Goal: Information Seeking & Learning: Check status

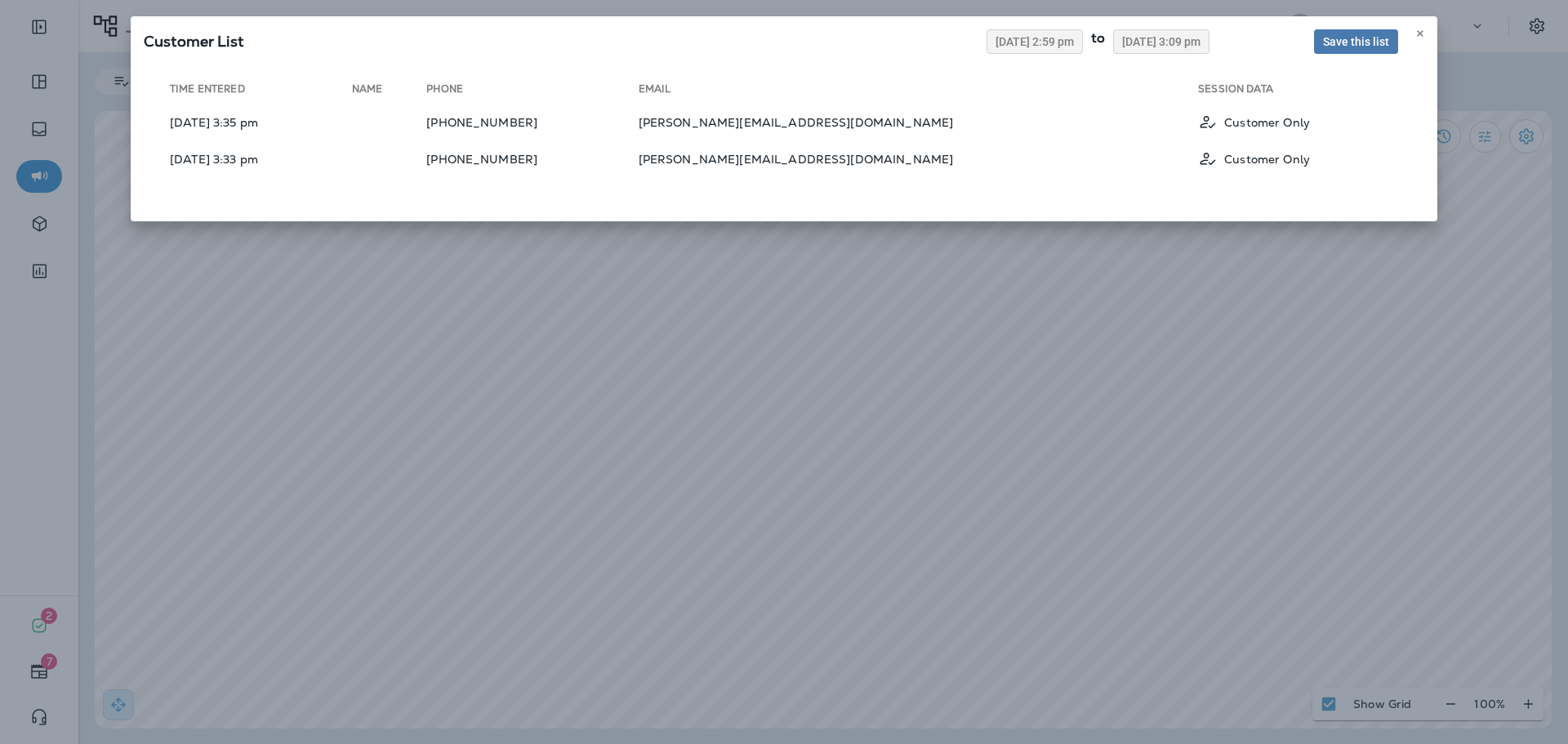
click at [926, 266] on div "Customer List [DATE] 2:59 pm to [DATE] 3:09 pm Save this list Time Entered Name…" at bounding box center [784, 372] width 1568 height 744
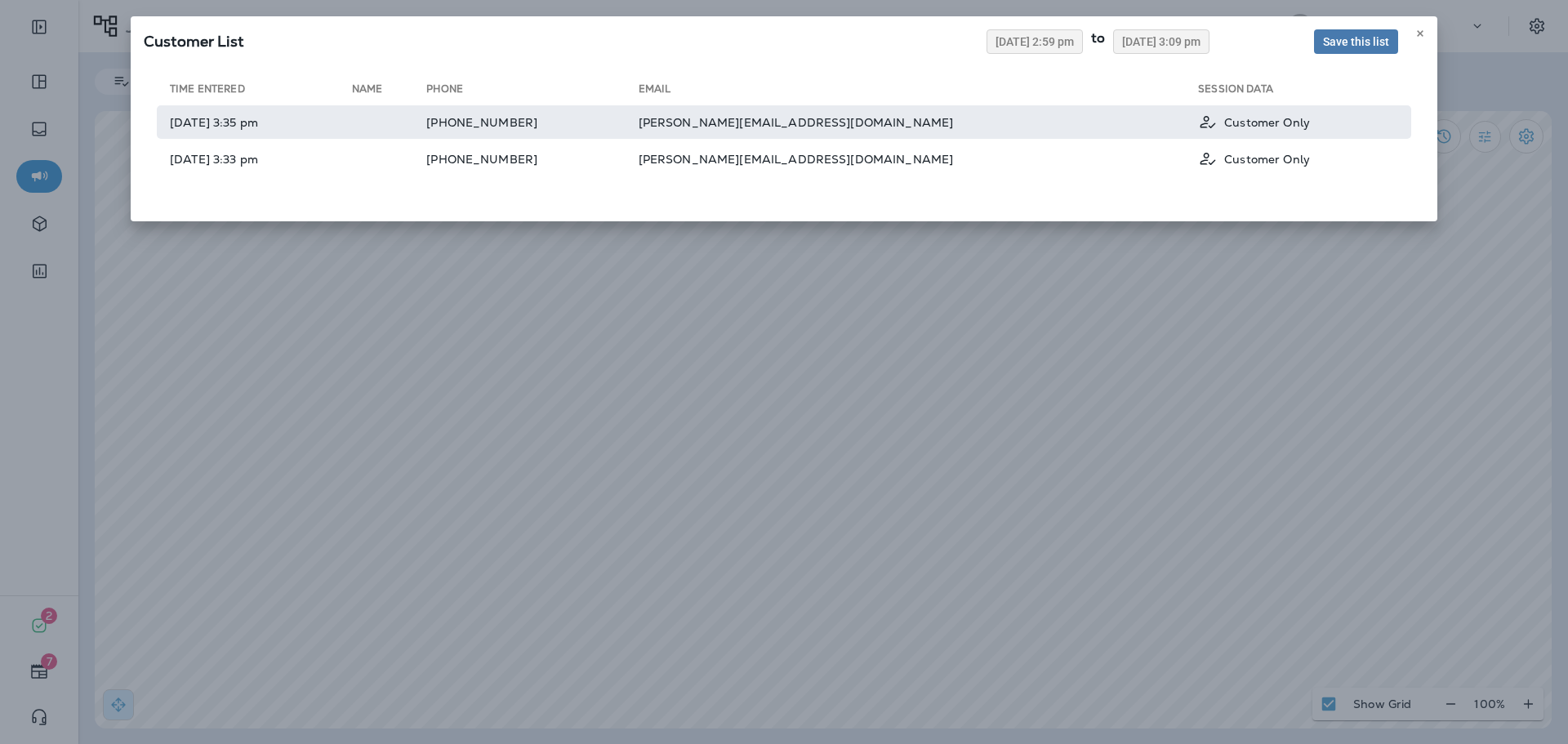
click at [1044, 128] on td "[PERSON_NAME][EMAIL_ADDRESS][DOMAIN_NAME]" at bounding box center [918, 122] width 561 height 34
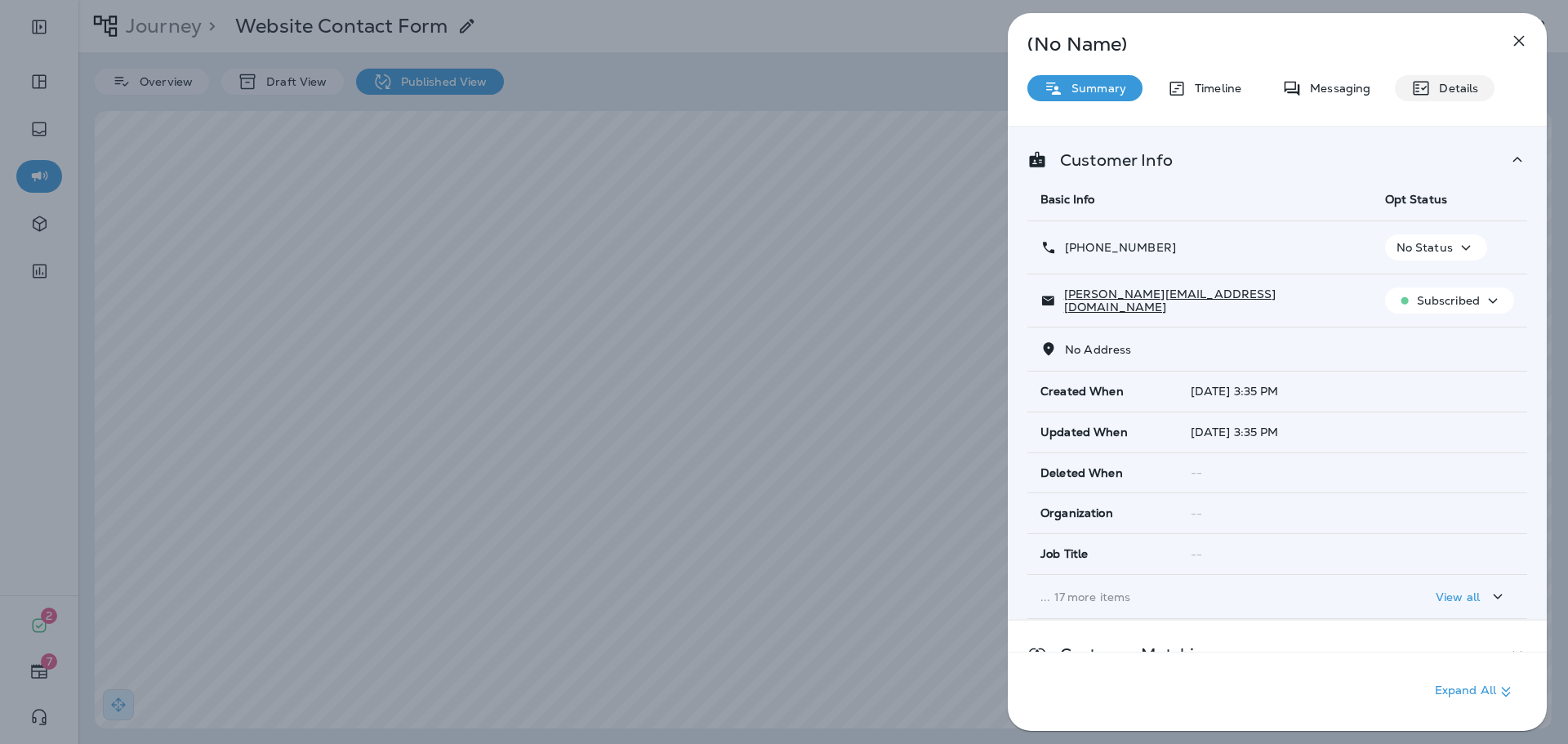
drag, startPoint x: 1422, startPoint y: 91, endPoint x: 1416, endPoint y: 108, distance: 18.0
click at [1422, 92] on icon at bounding box center [1421, 88] width 19 height 19
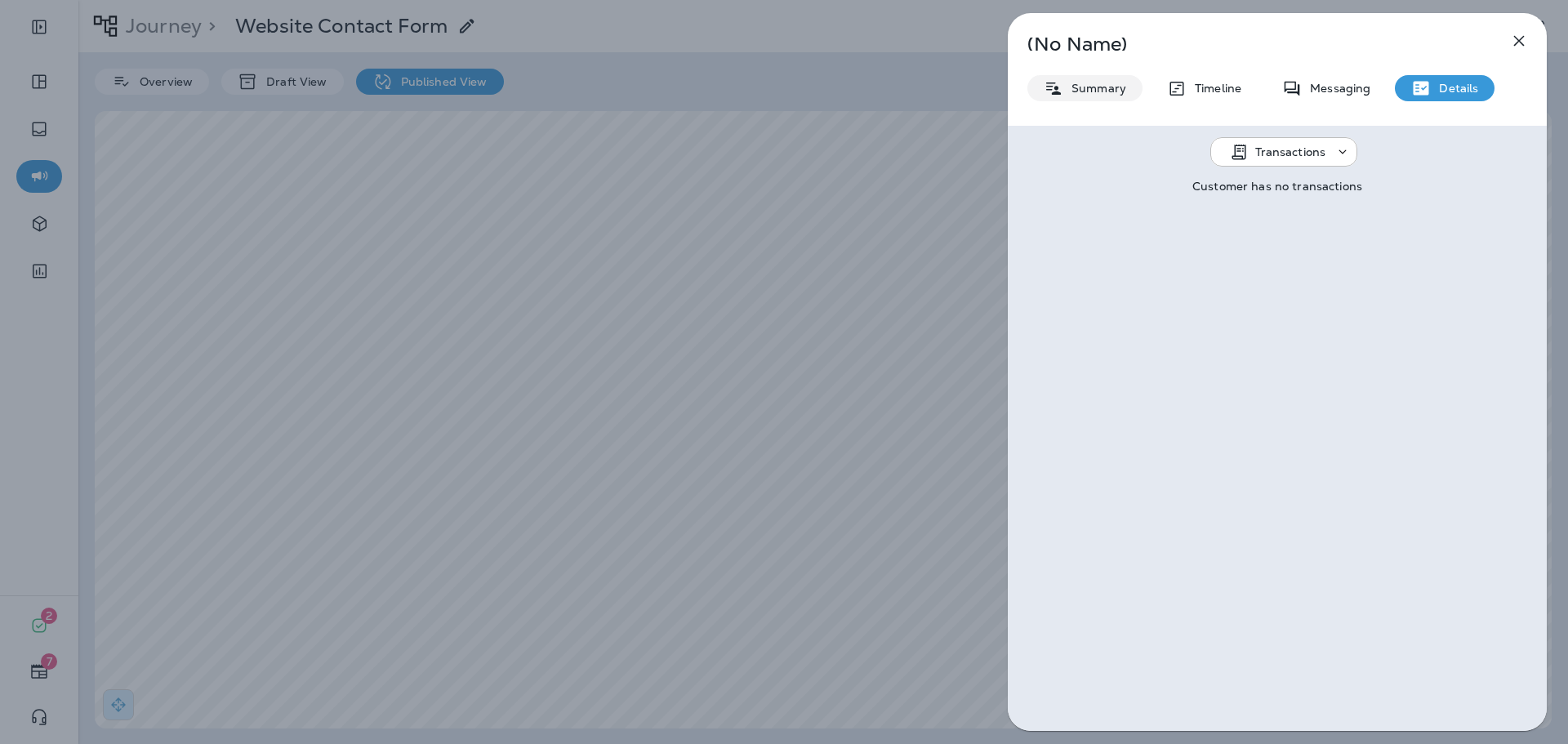
click at [1085, 76] on div "Summary" at bounding box center [1085, 87] width 115 height 26
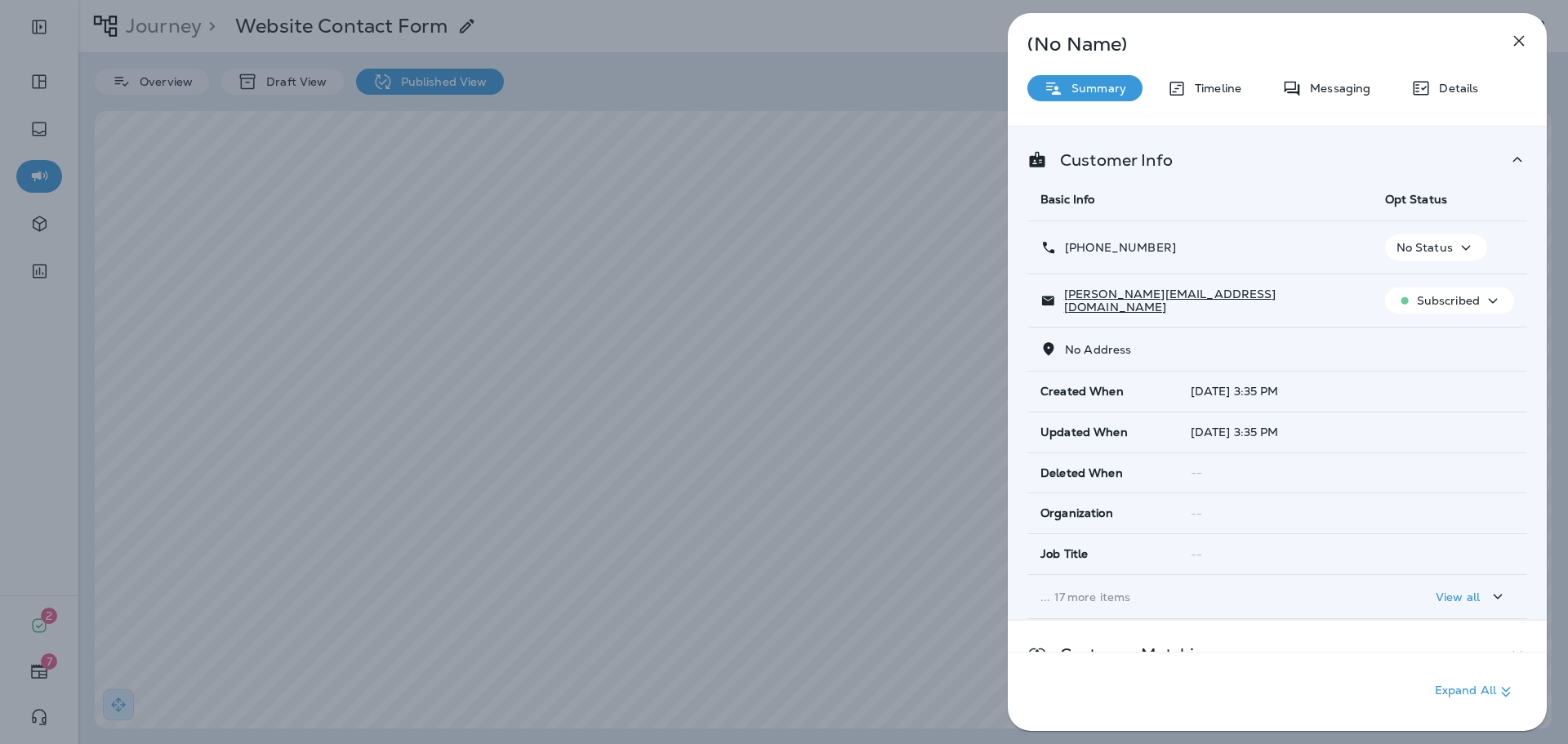
click at [1445, 588] on div "View all" at bounding box center [1471, 596] width 72 height 20
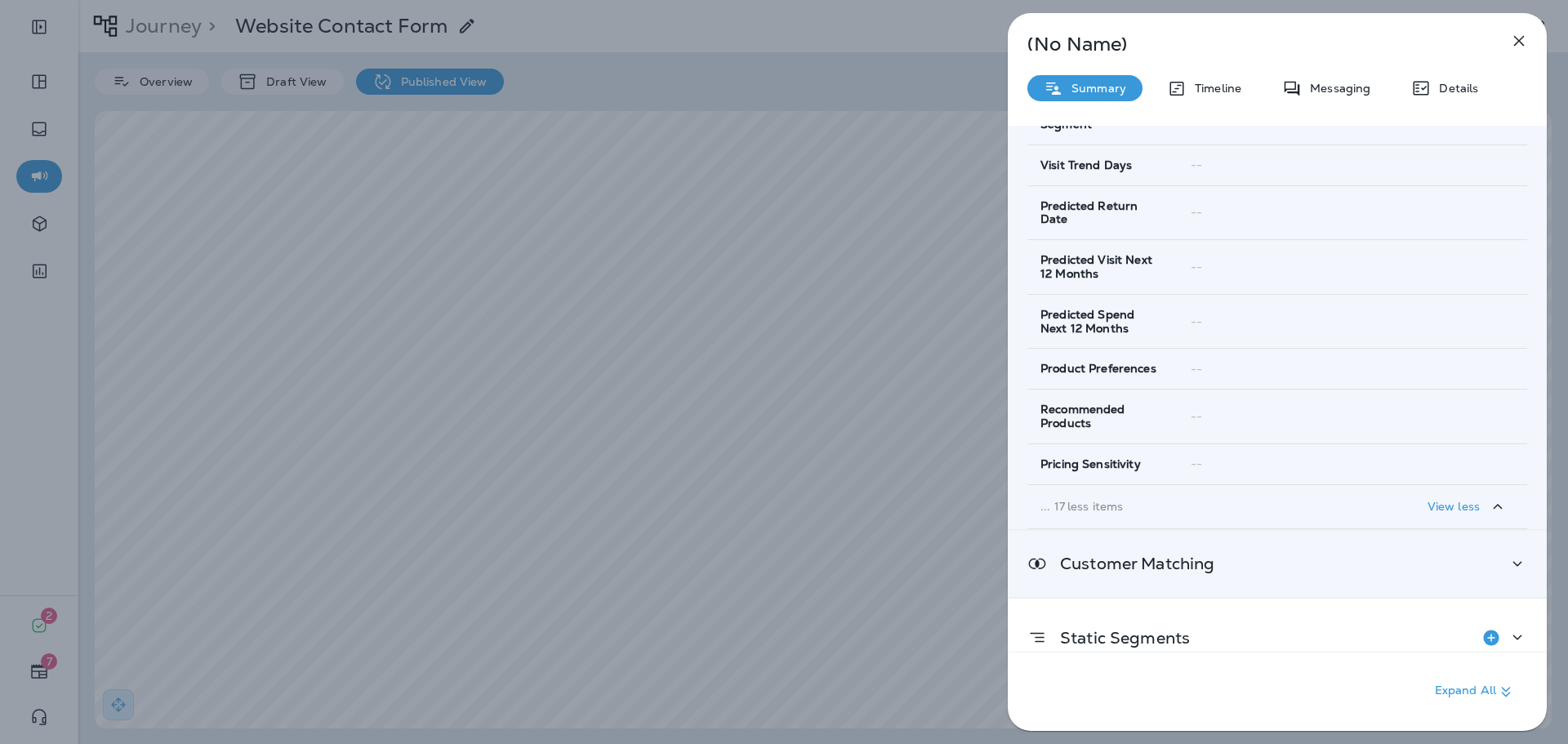
scroll to position [1026, 0]
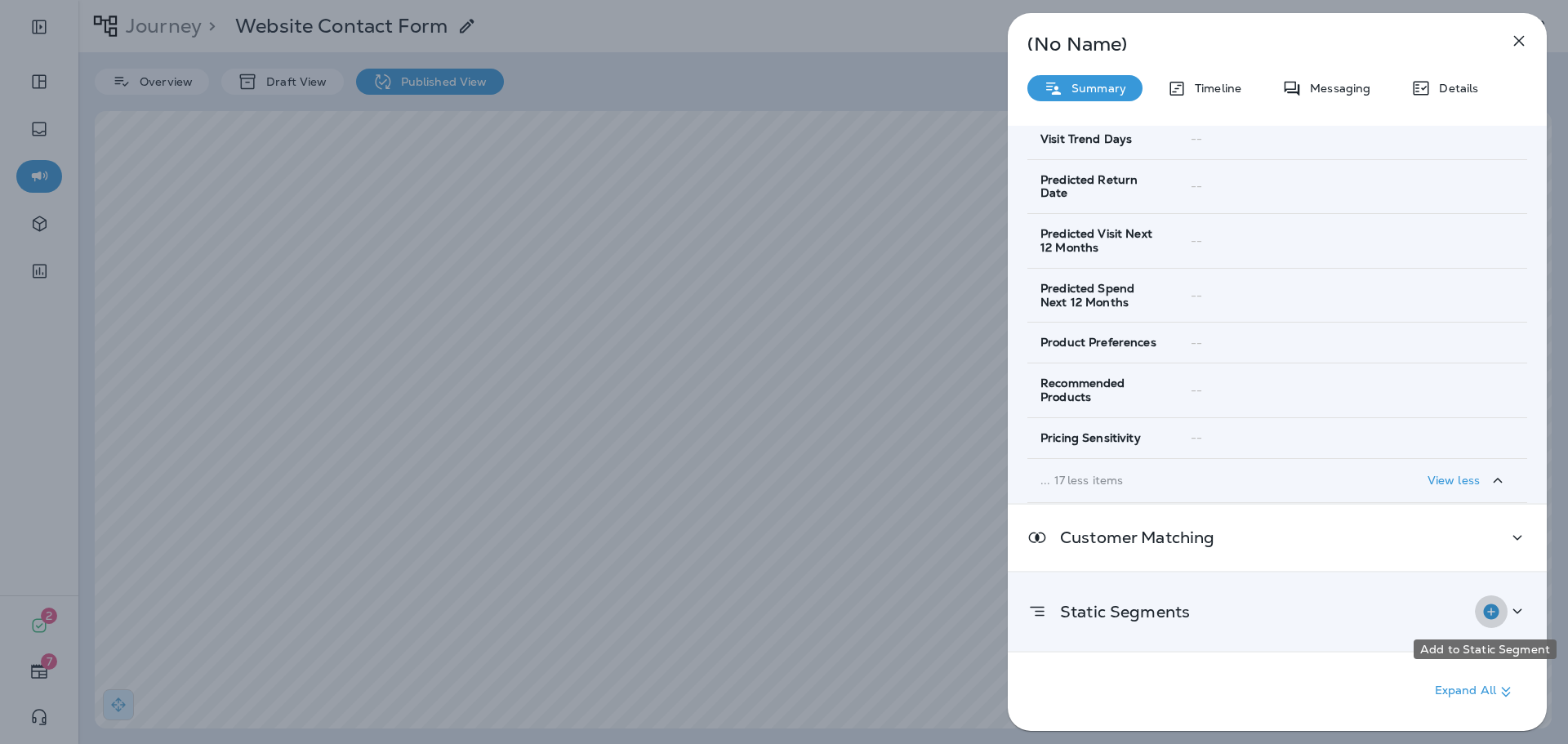
click at [1498, 611] on button "Add to Static Segment" at bounding box center [1491, 612] width 33 height 33
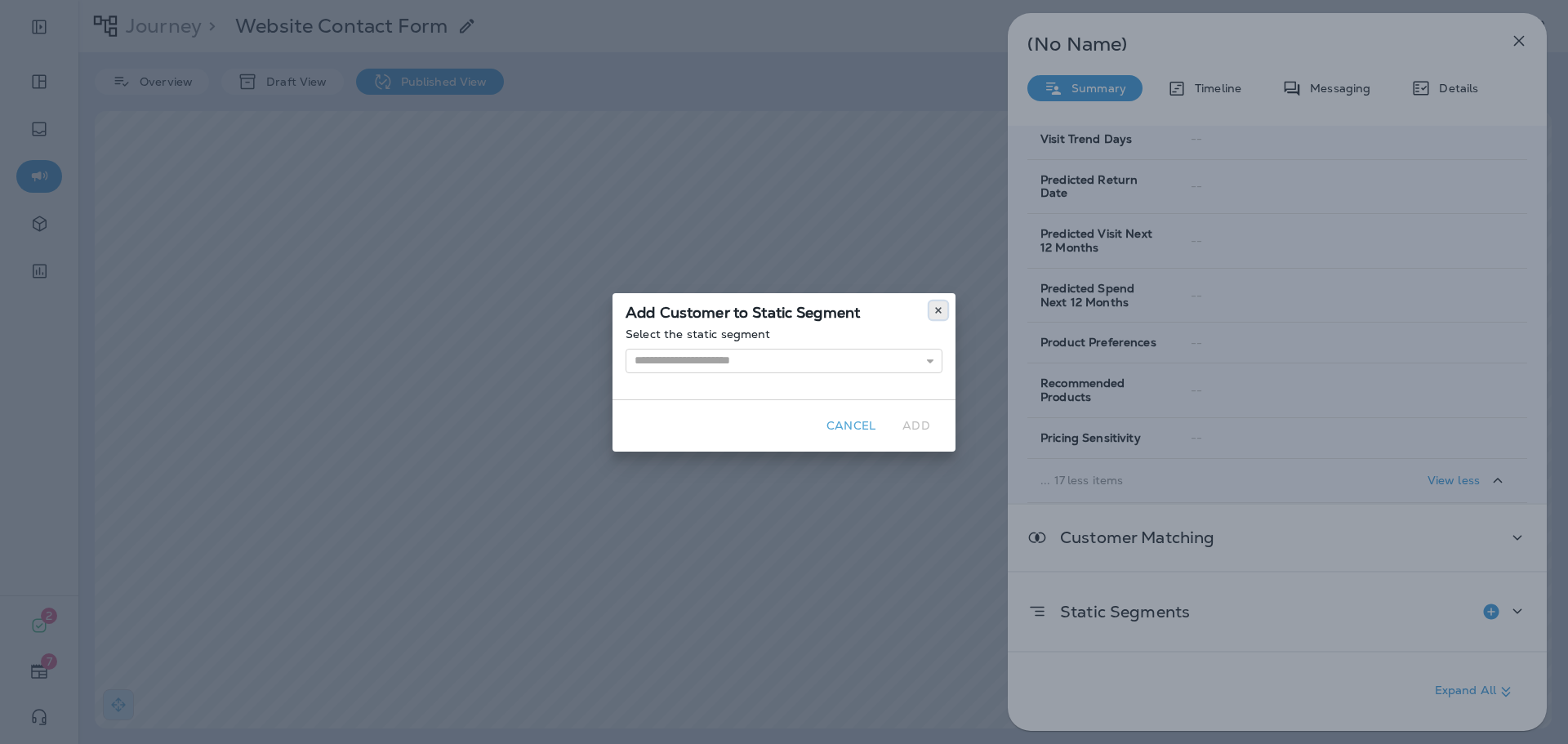
click at [938, 308] on icon at bounding box center [938, 311] width 10 height 10
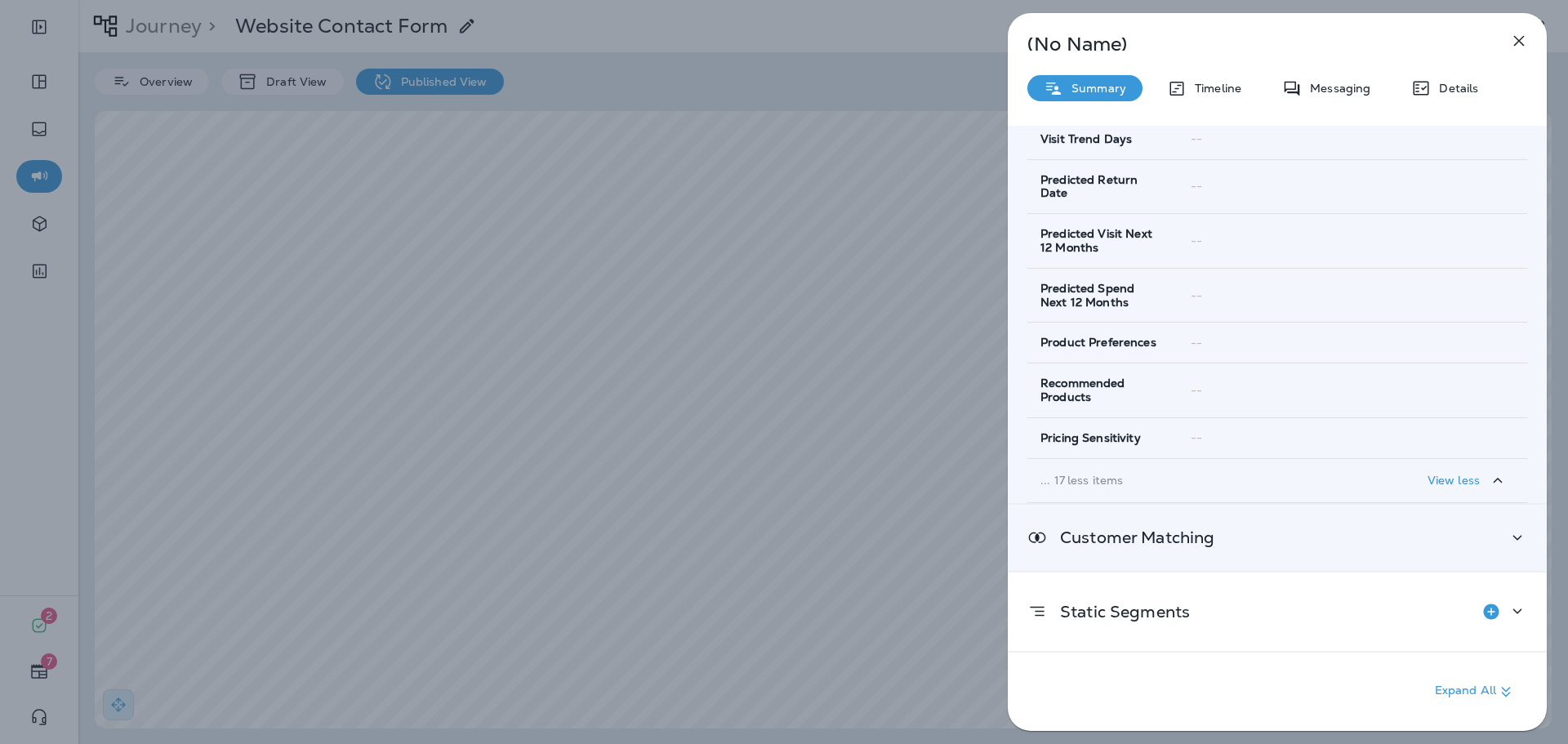
click at [1236, 547] on div "Customer Matching" at bounding box center [1278, 538] width 500 height 20
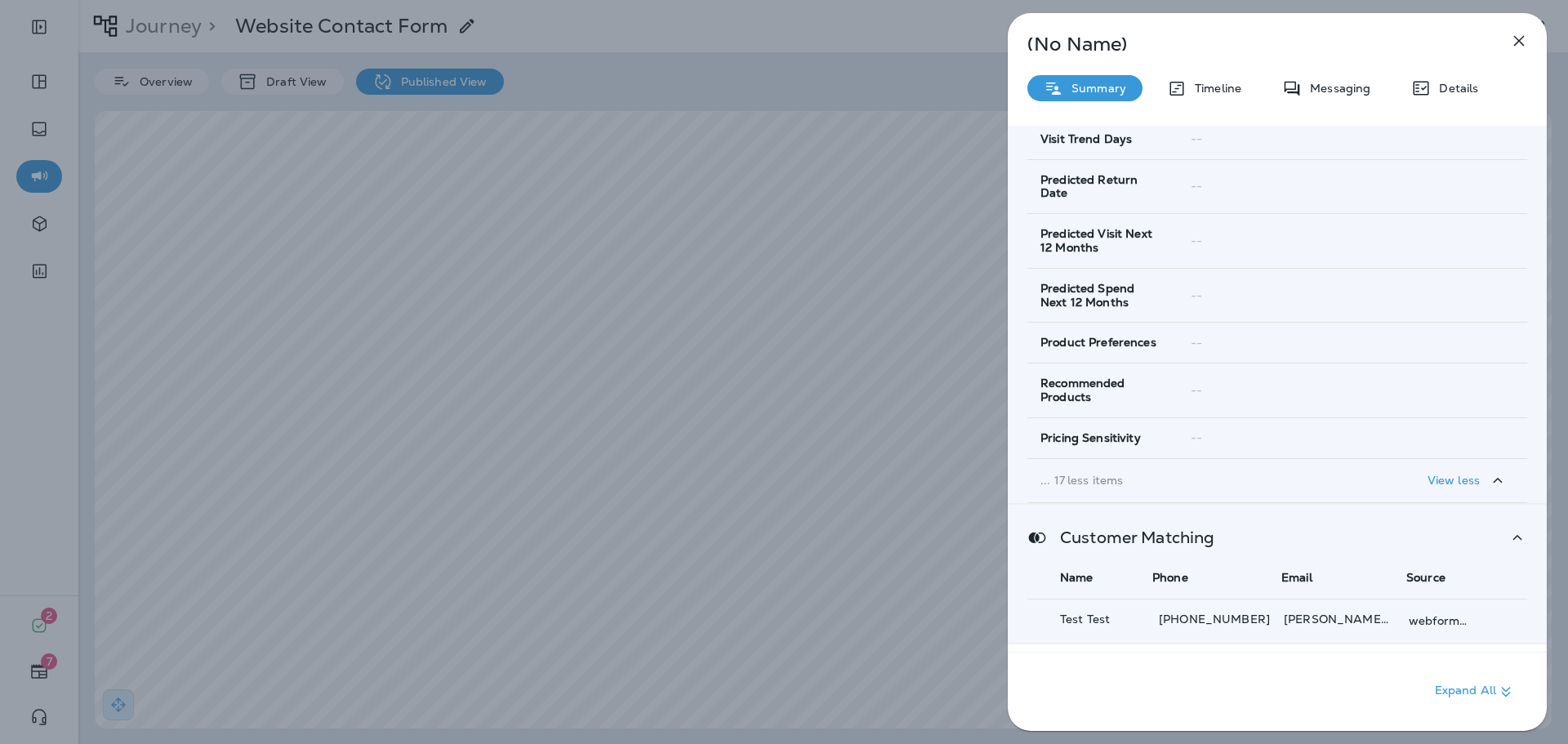
scroll to position [1098, 0]
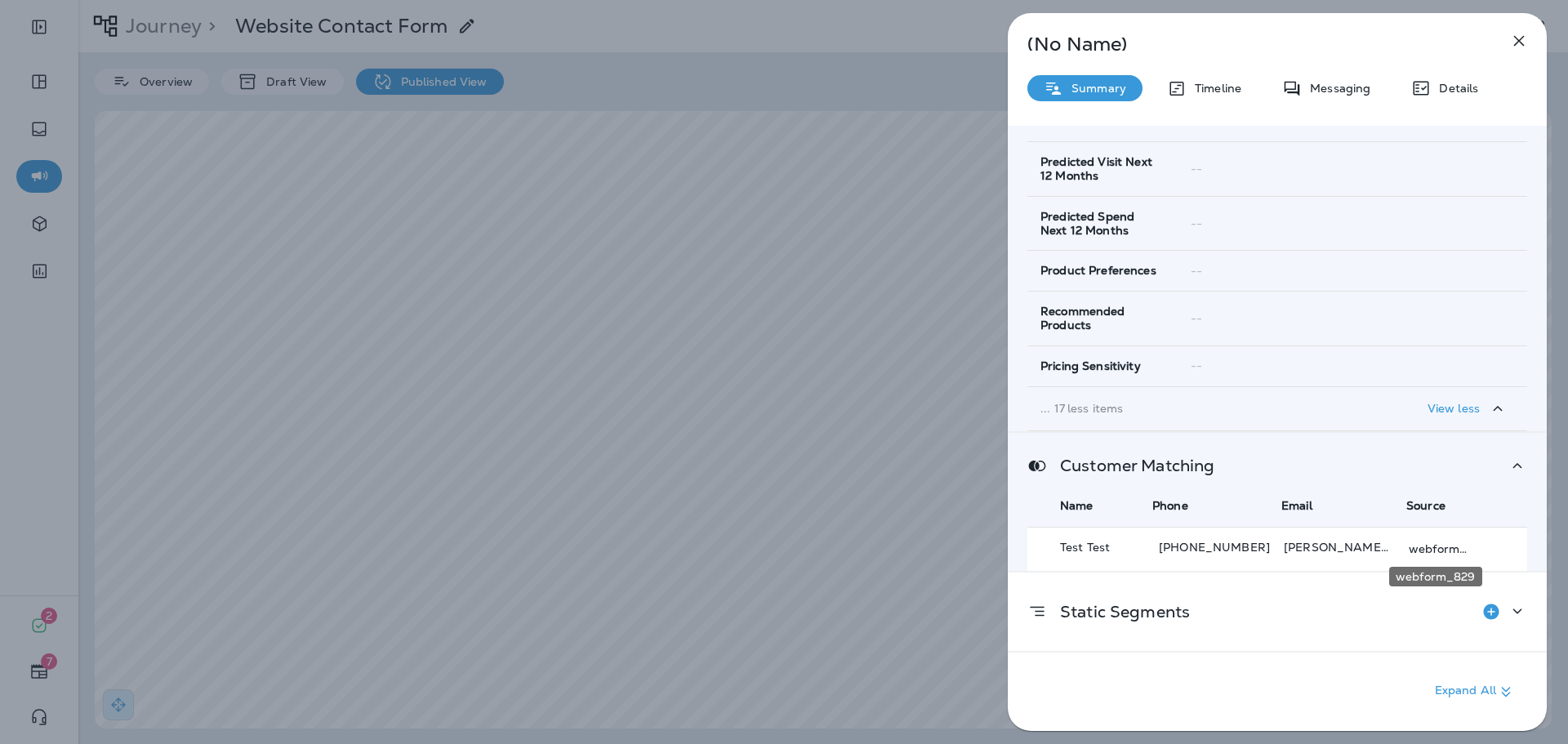
click at [1438, 551] on p "webform_829" at bounding box center [1441, 549] width 65 height 13
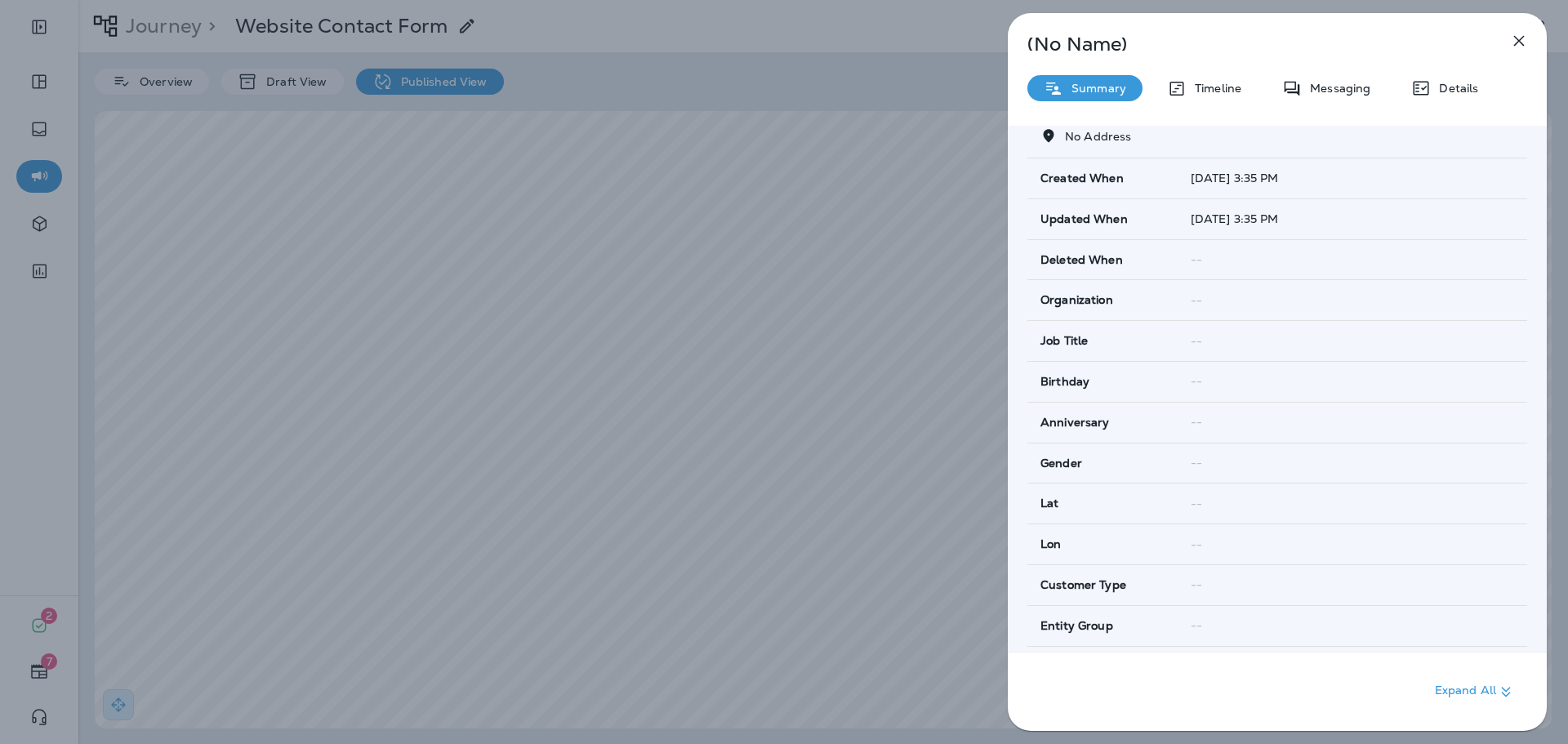
scroll to position [0, 0]
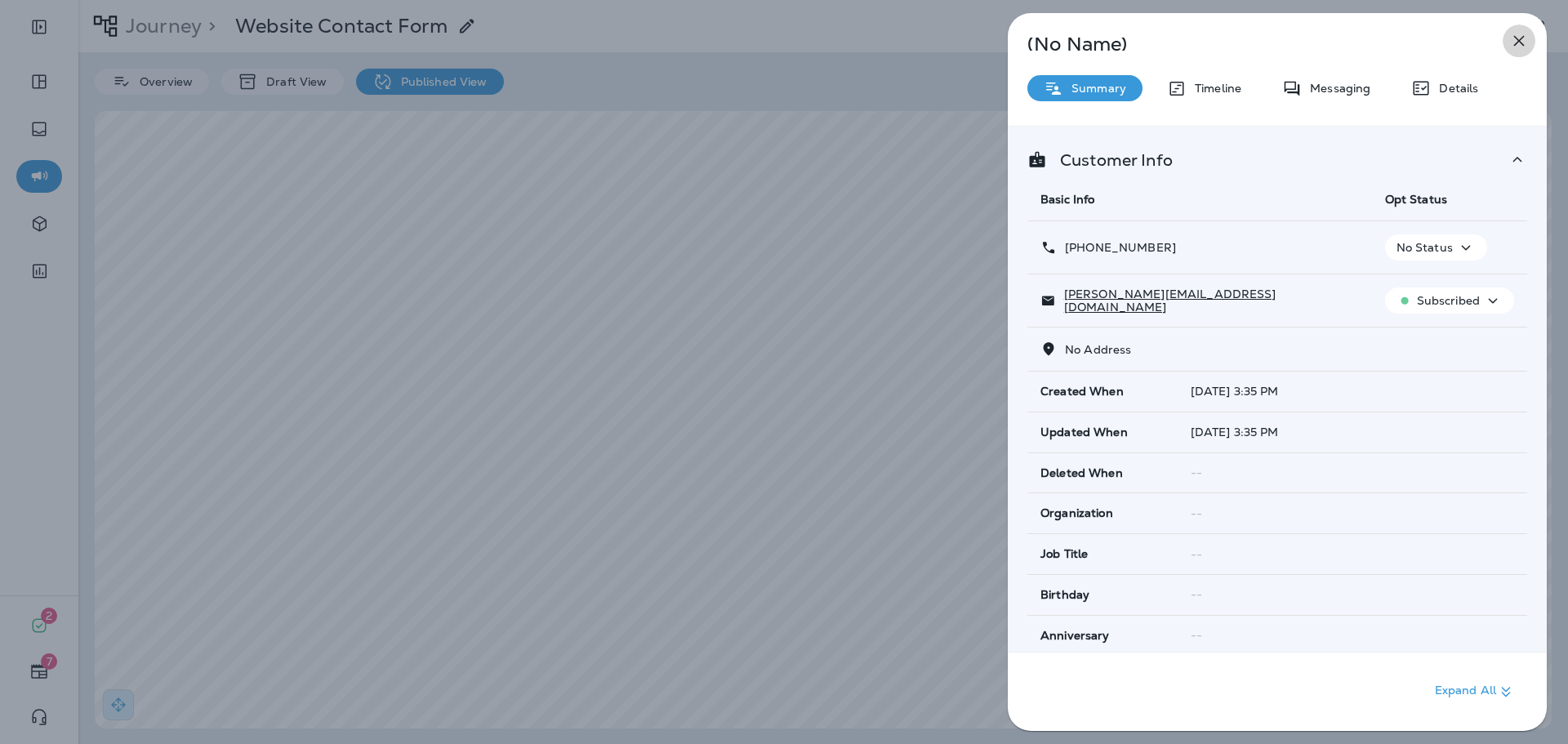
click at [1510, 47] on icon "button" at bounding box center [1519, 40] width 19 height 19
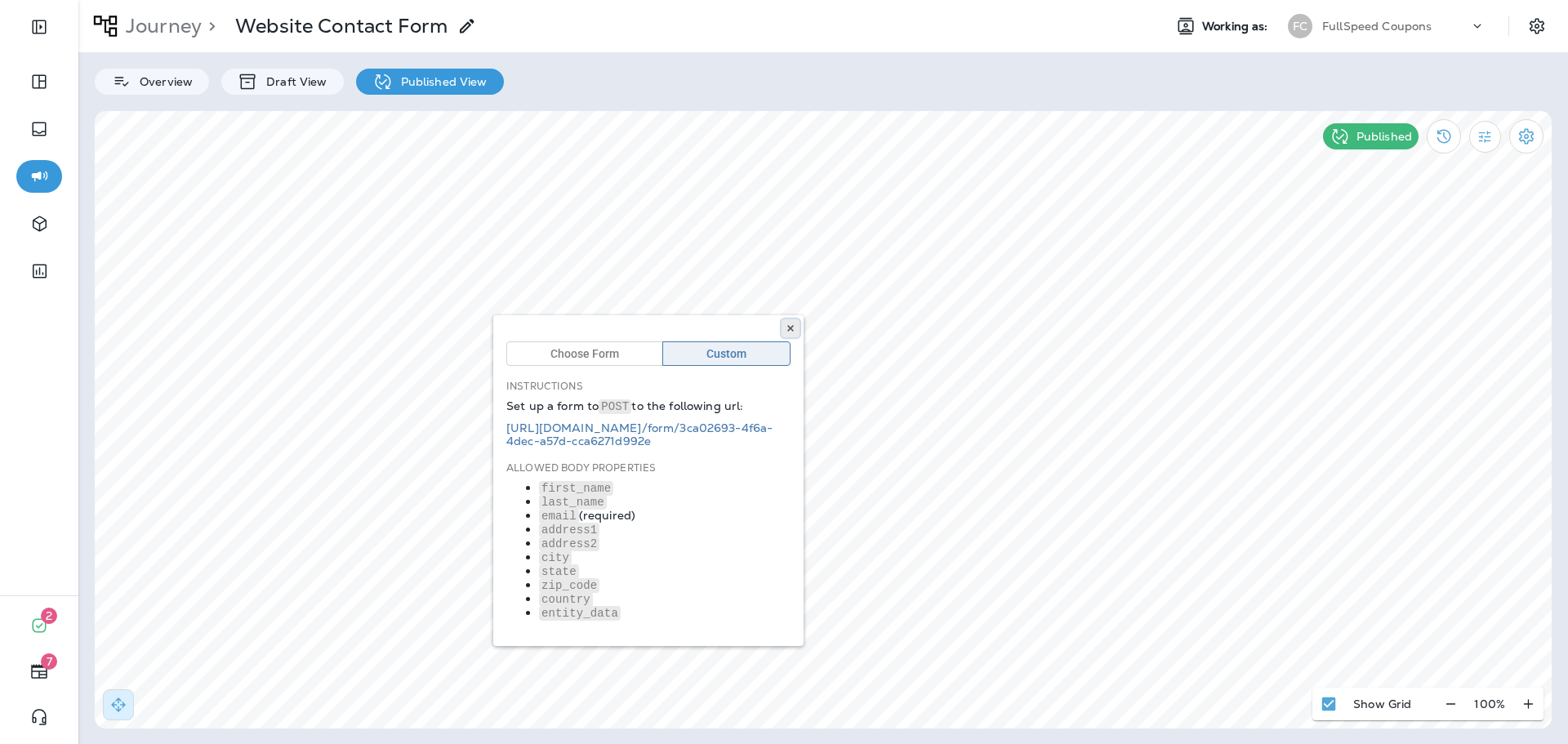
click at [788, 332] on icon at bounding box center [791, 328] width 10 height 10
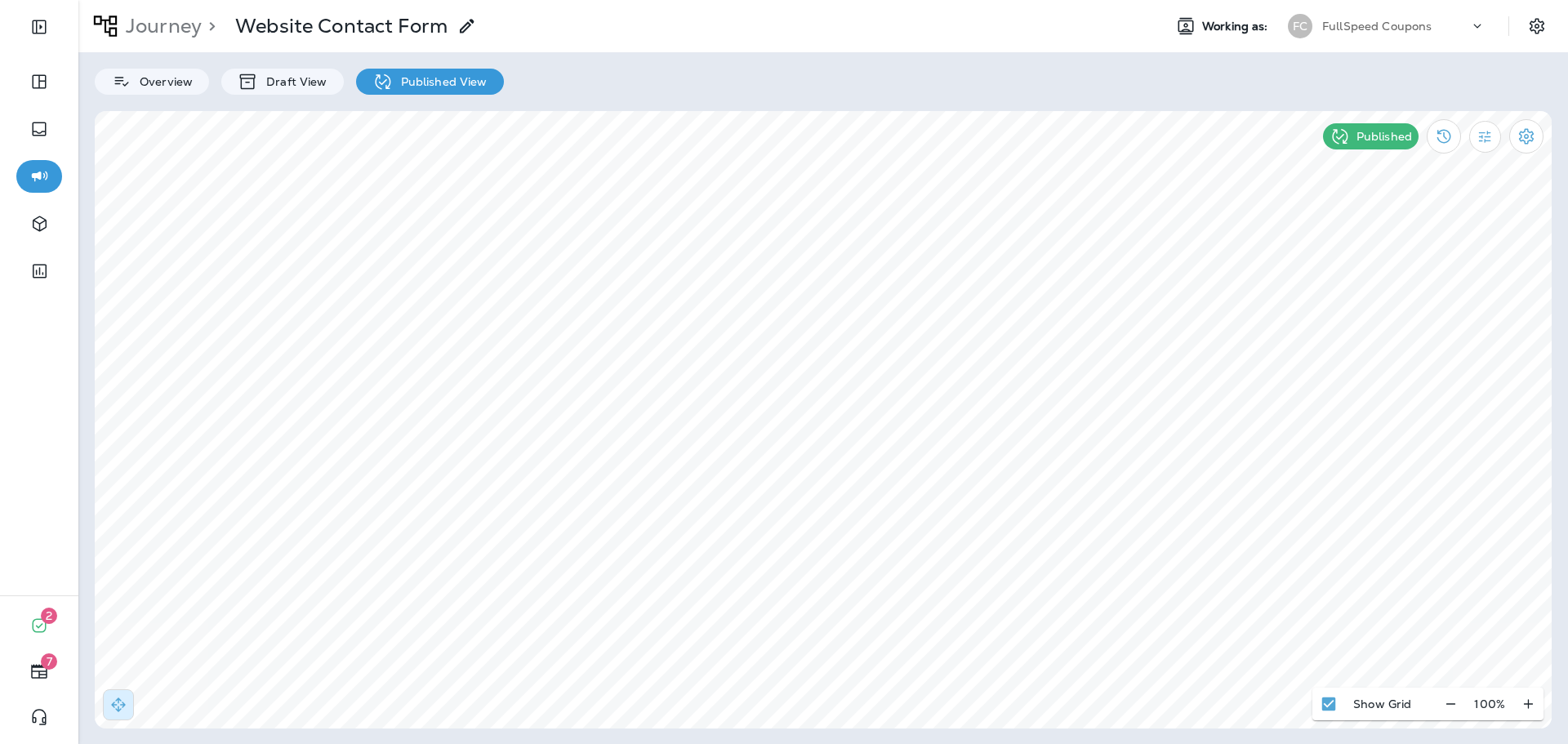
click at [1384, 35] on div "FullSpeed Coupons" at bounding box center [1395, 26] width 147 height 25
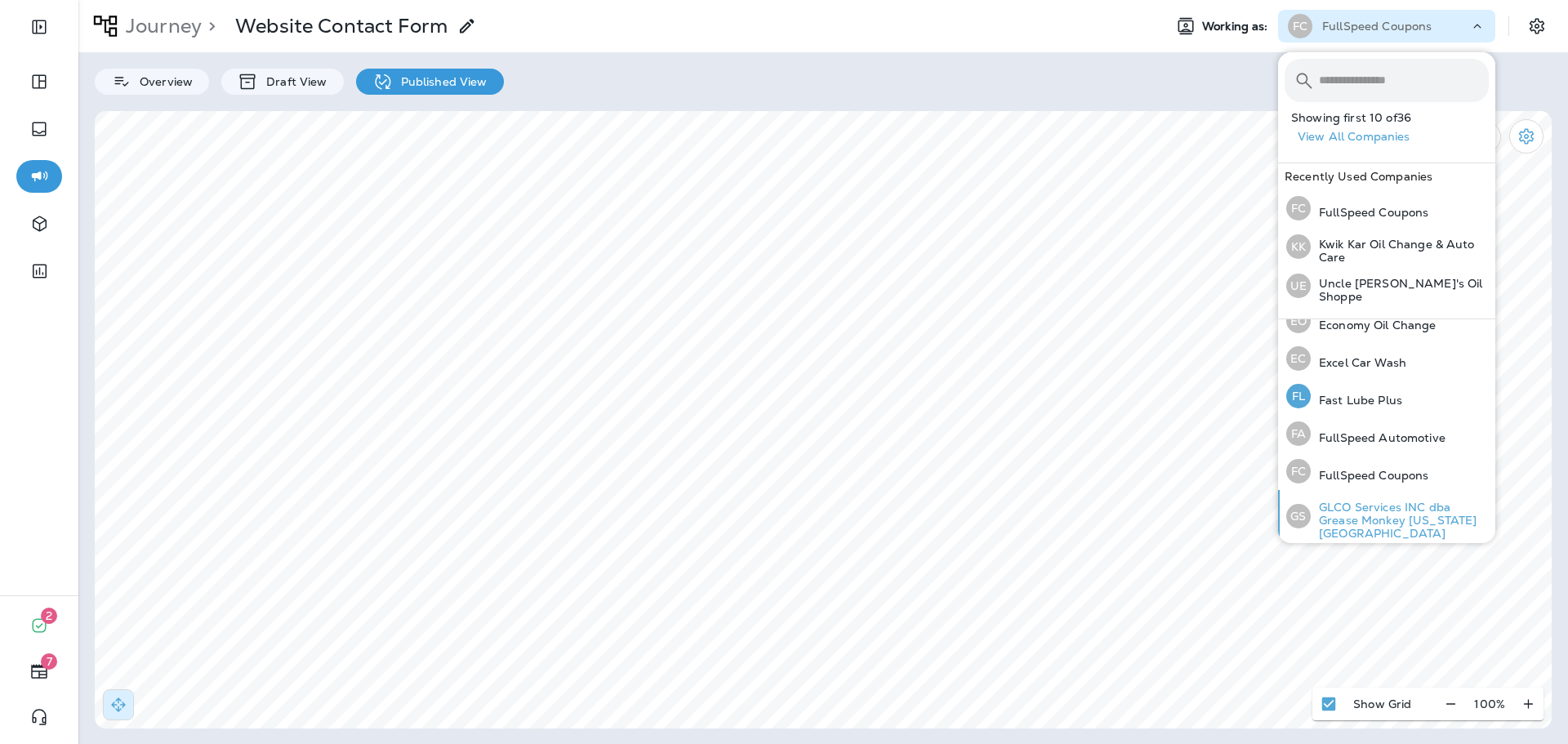
scroll to position [327, 0]
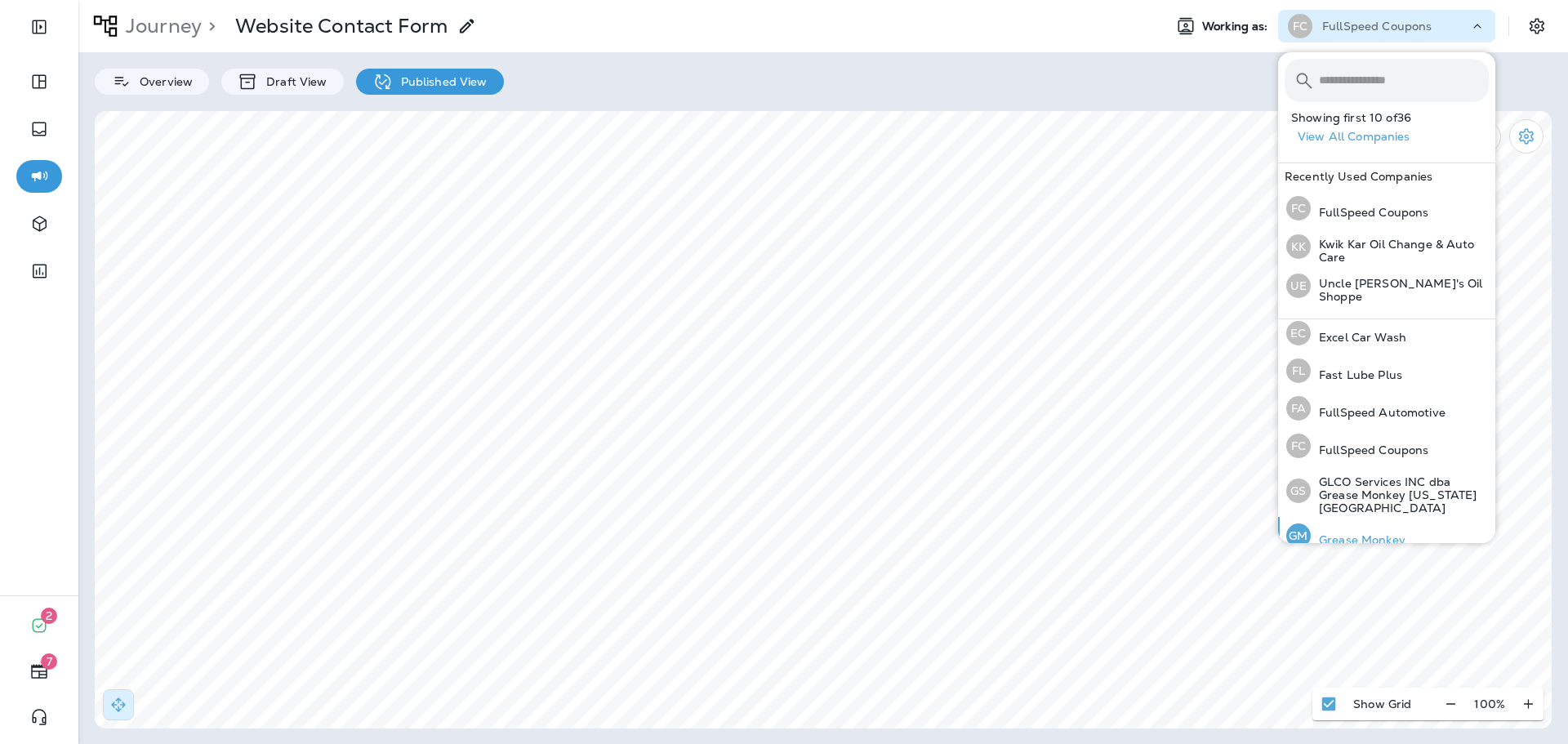
click at [1356, 534] on div "GM Grease Monkey" at bounding box center [1346, 535] width 132 height 37
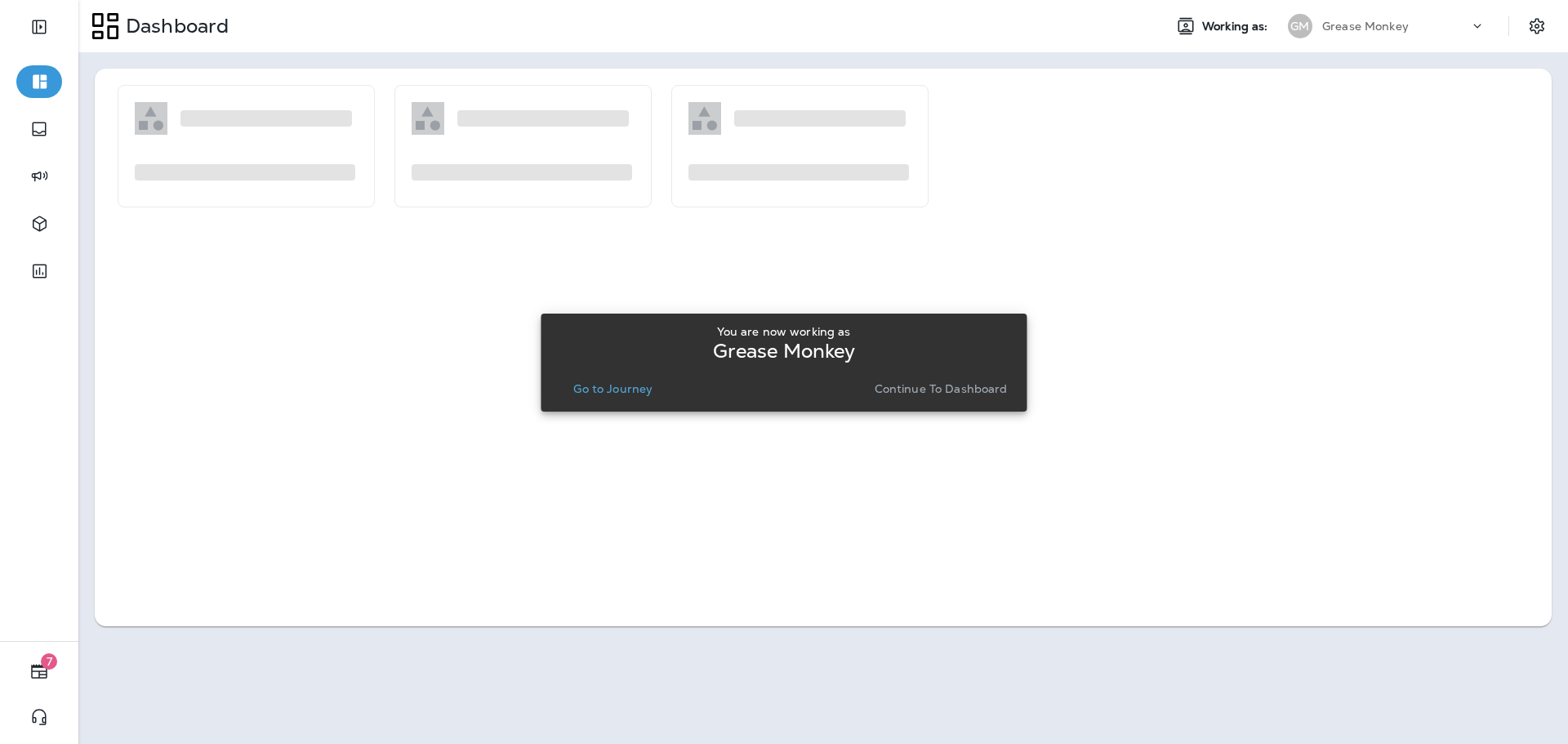
click at [590, 391] on p "Go to Journey" at bounding box center [612, 389] width 80 height 13
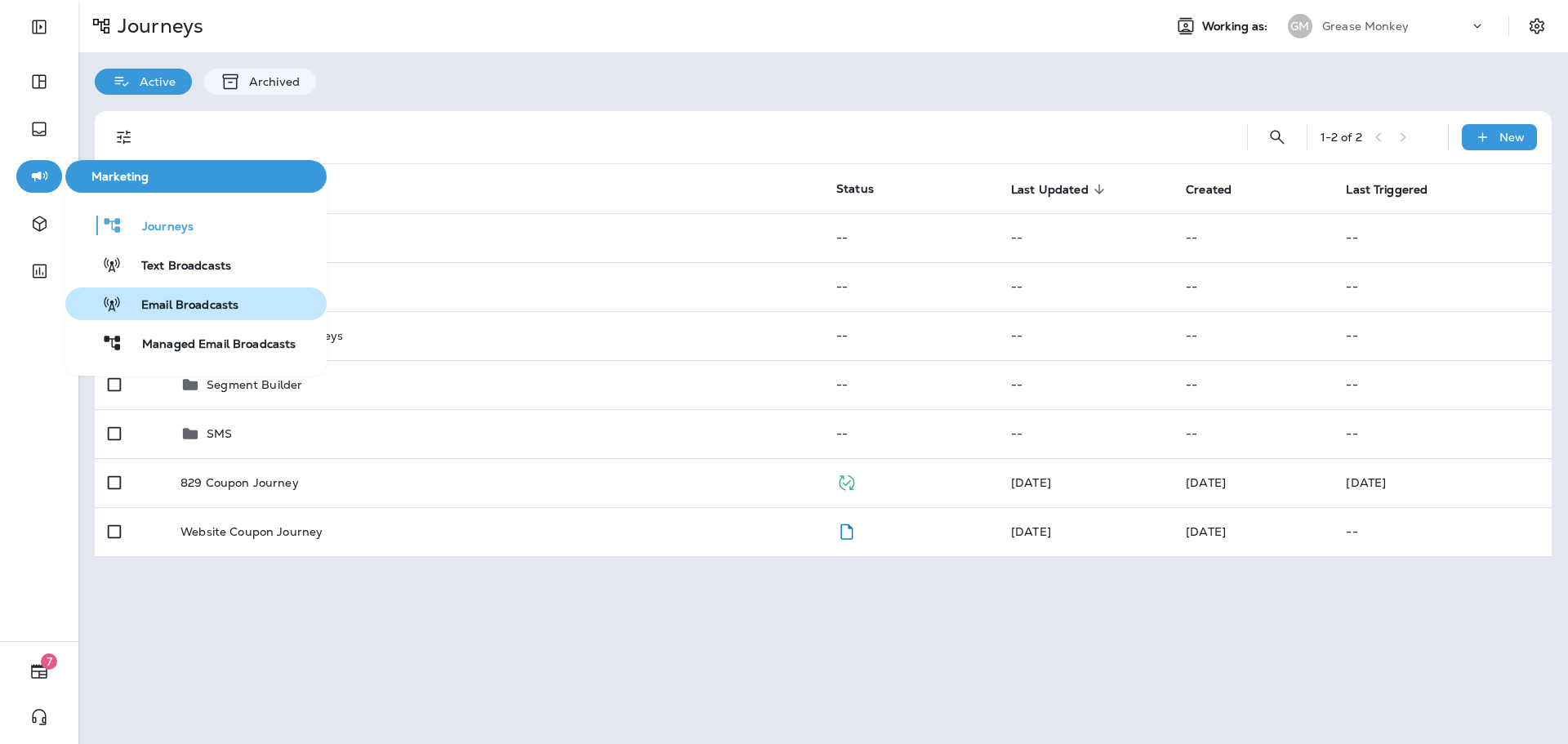
click at [198, 308] on span "Email Broadcasts" at bounding box center [180, 306] width 117 height 15
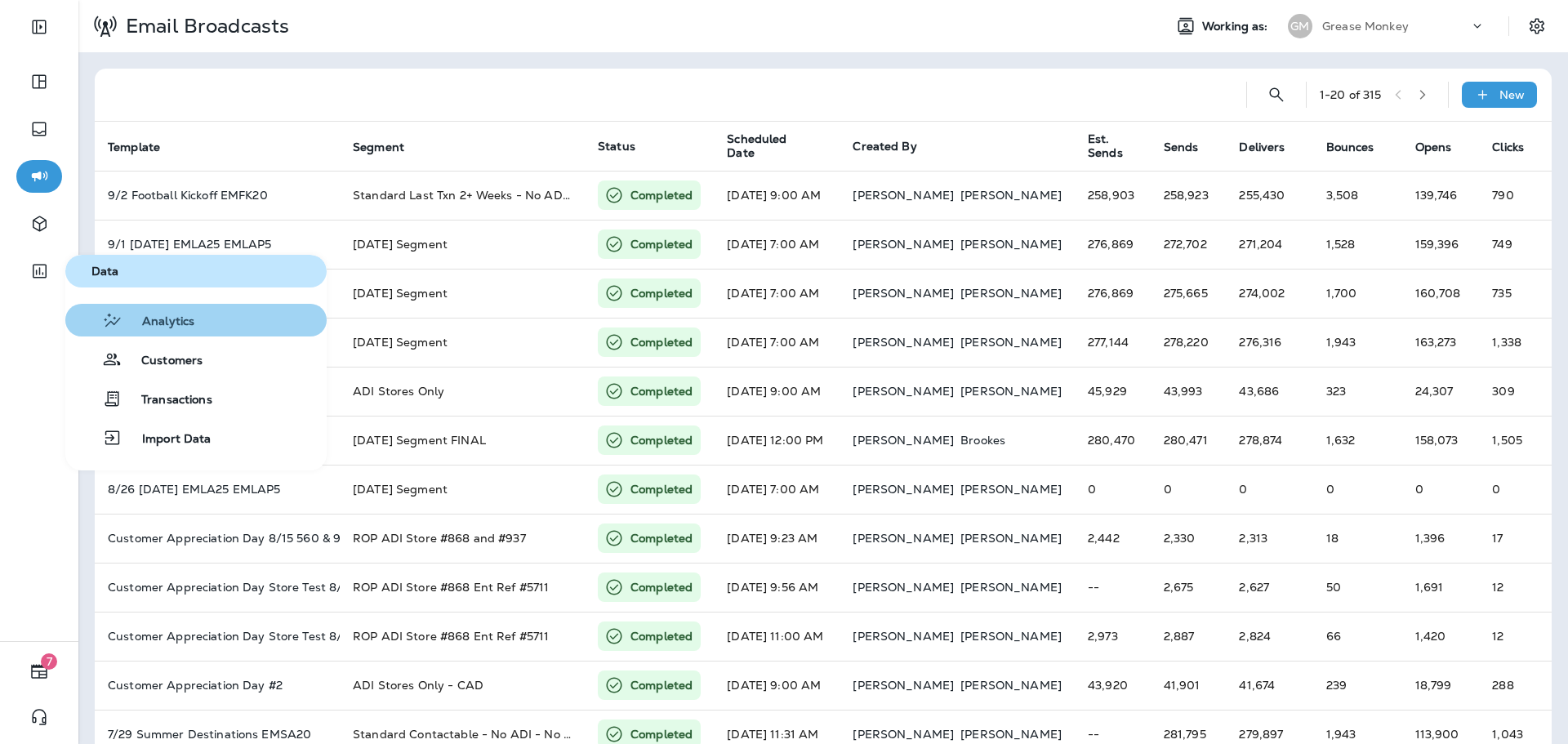
click at [143, 314] on span "Analytics" at bounding box center [158, 322] width 72 height 15
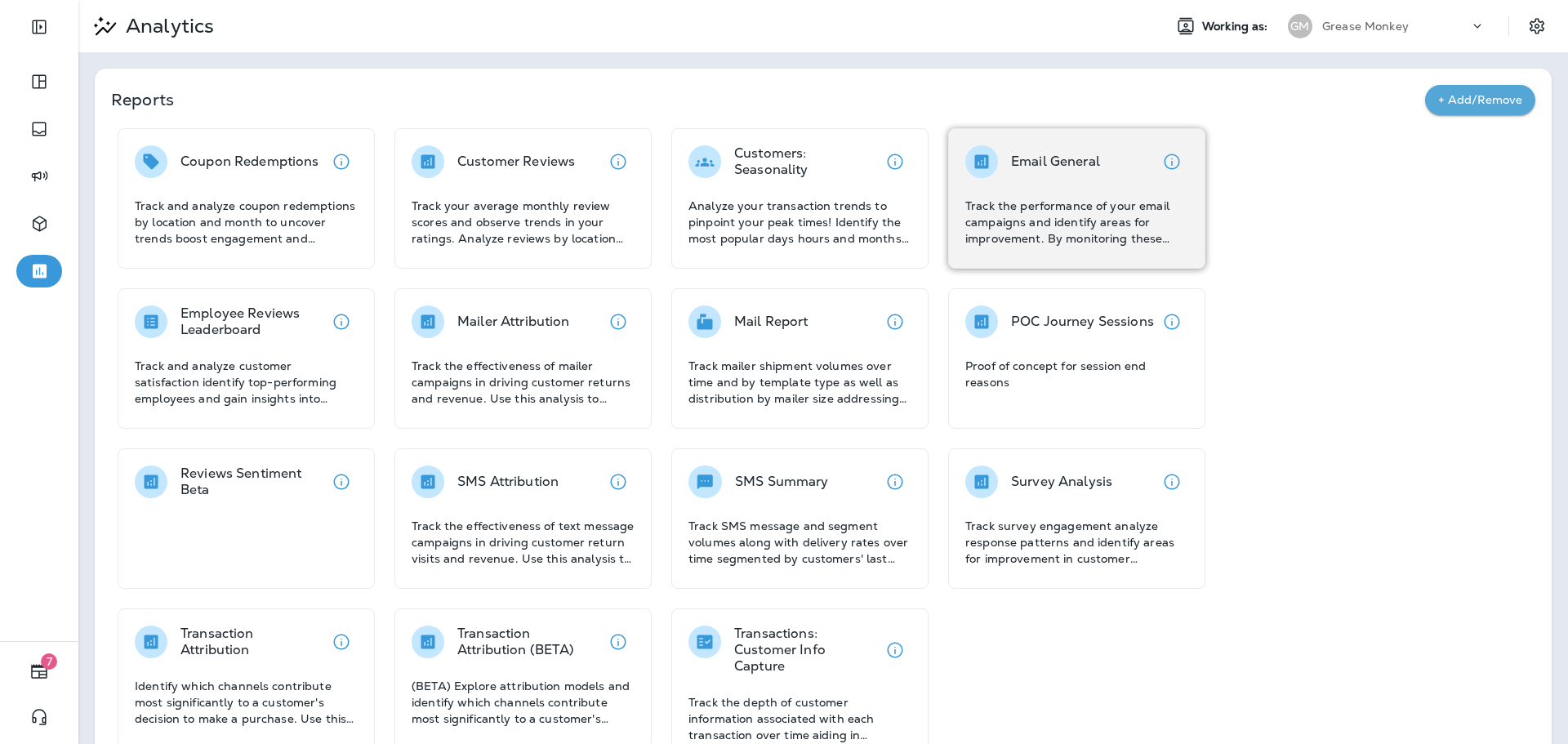
click at [1031, 257] on div "Email General Track the performance of your email campaigns and identify areas …" at bounding box center [1076, 198] width 257 height 141
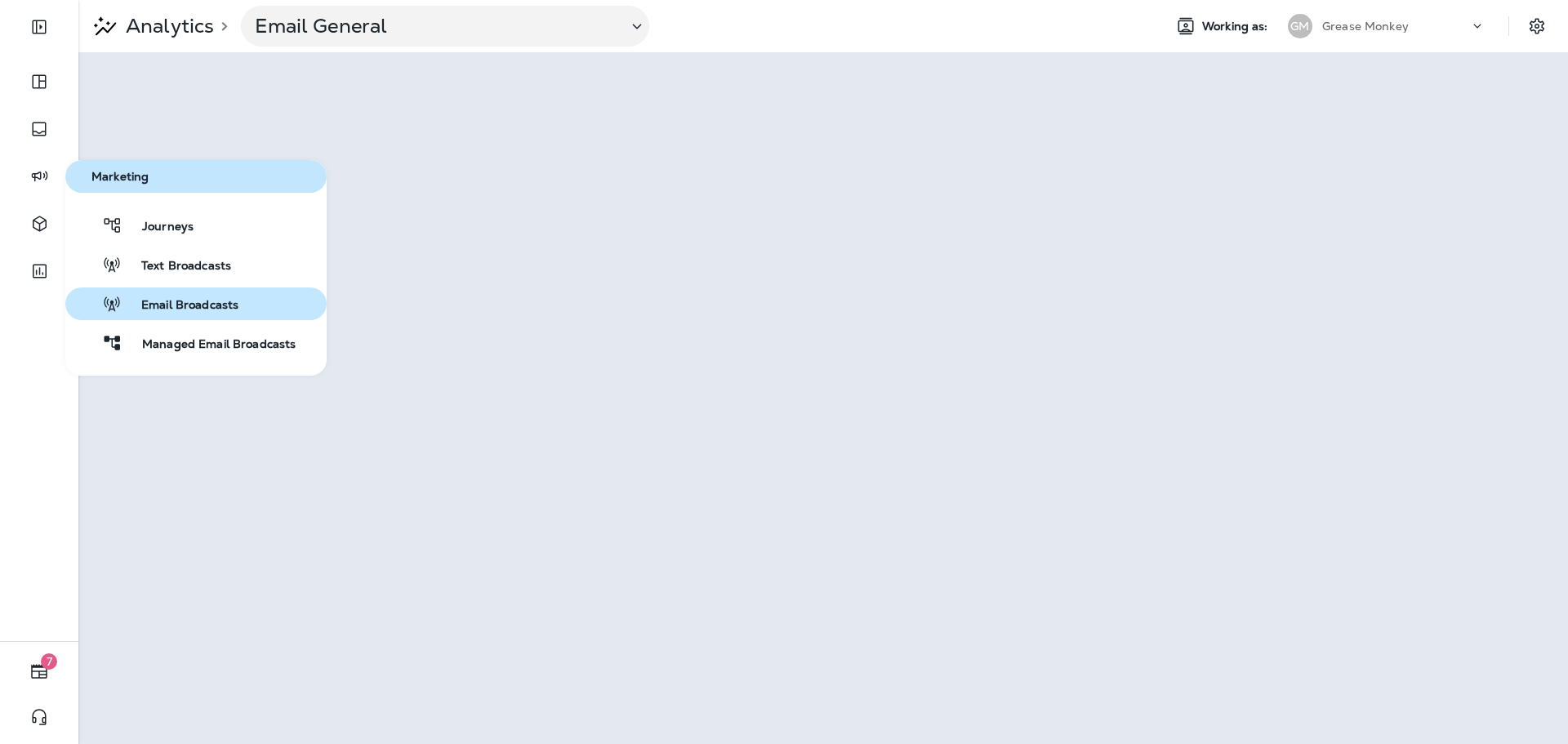
click at [195, 298] on span "Email Broadcasts" at bounding box center [180, 306] width 117 height 15
